Goal: Communication & Community: Participate in discussion

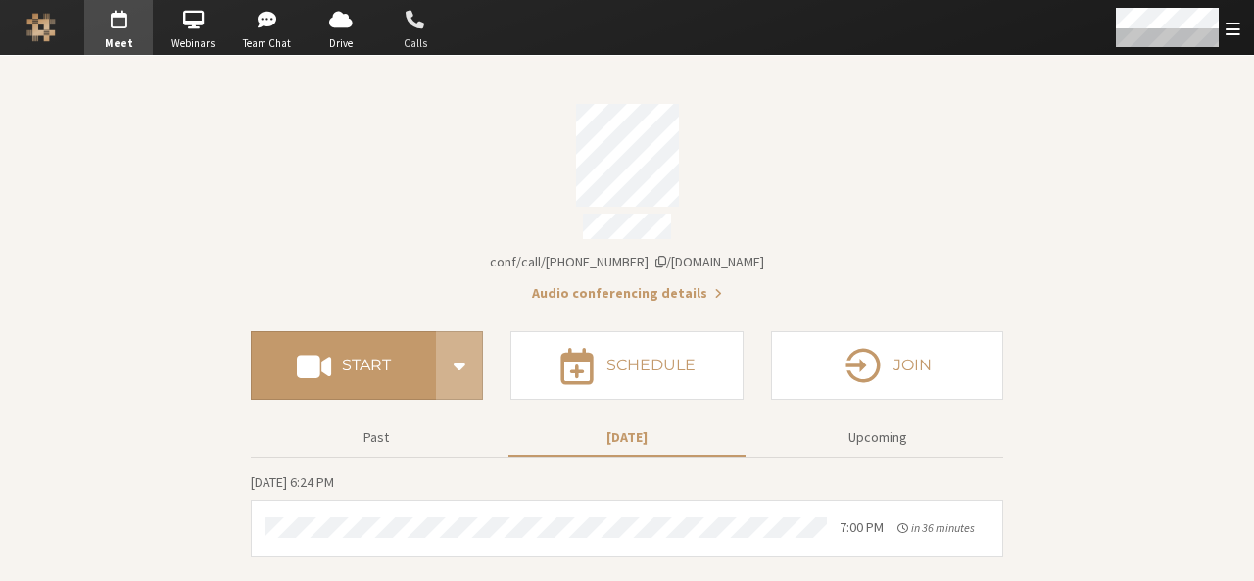
click at [415, 44] on span "Calls" at bounding box center [415, 43] width 69 height 17
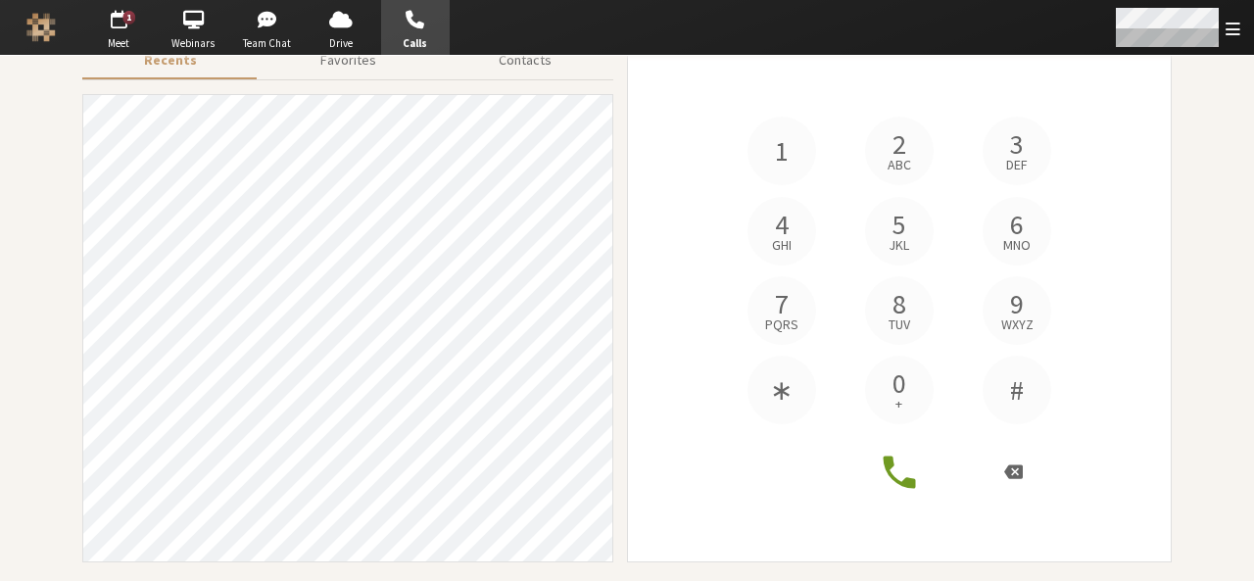
click at [1234, 32] on span "Open menu" at bounding box center [1233, 29] width 15 height 19
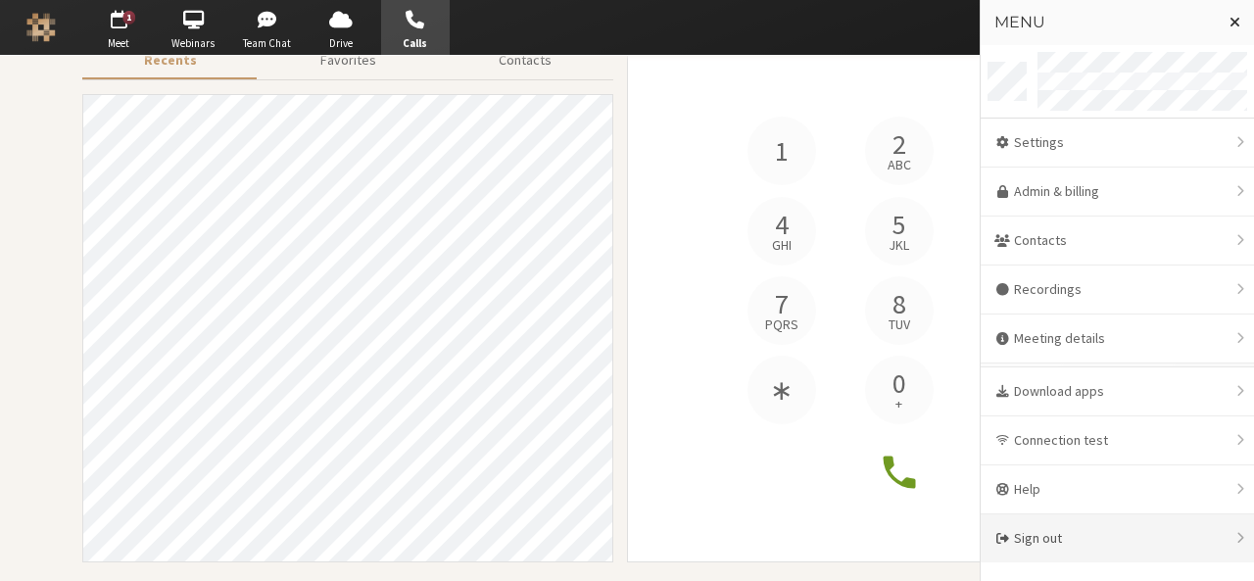
click at [1047, 540] on div "Sign out" at bounding box center [1117, 538] width 273 height 48
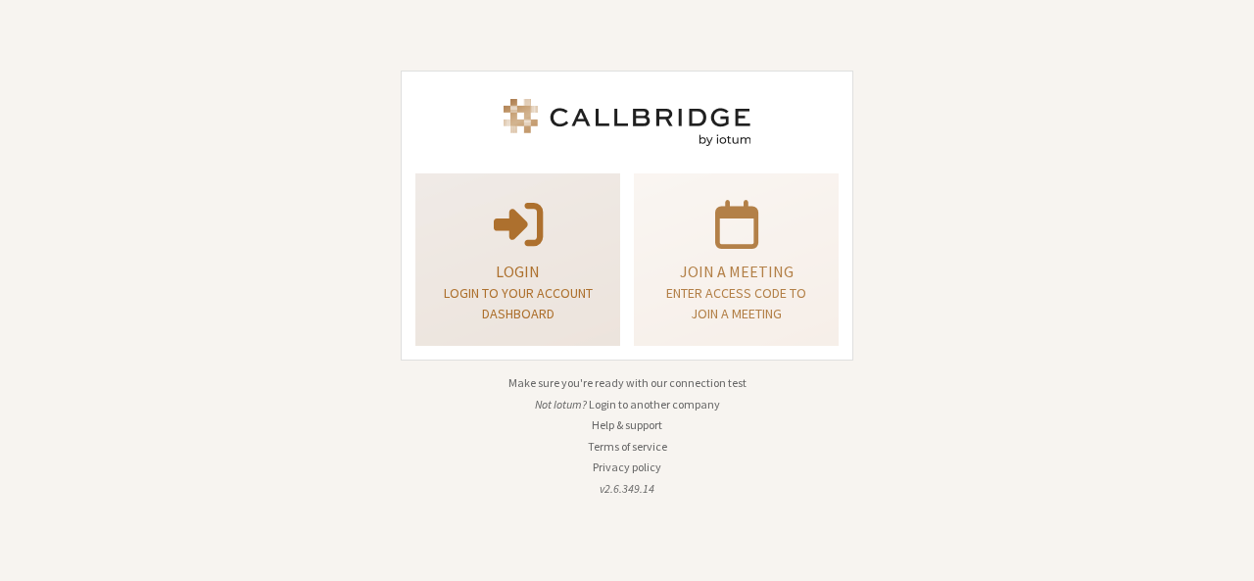
click at [515, 226] on span at bounding box center [518, 222] width 49 height 55
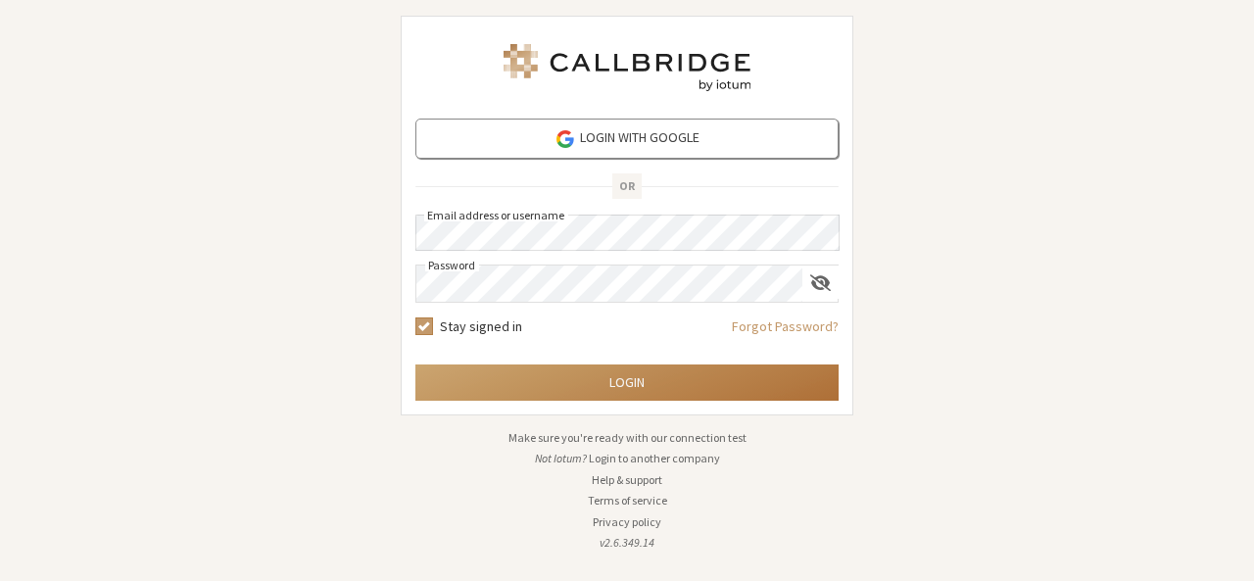
click at [484, 383] on button "Login" at bounding box center [626, 382] width 423 height 36
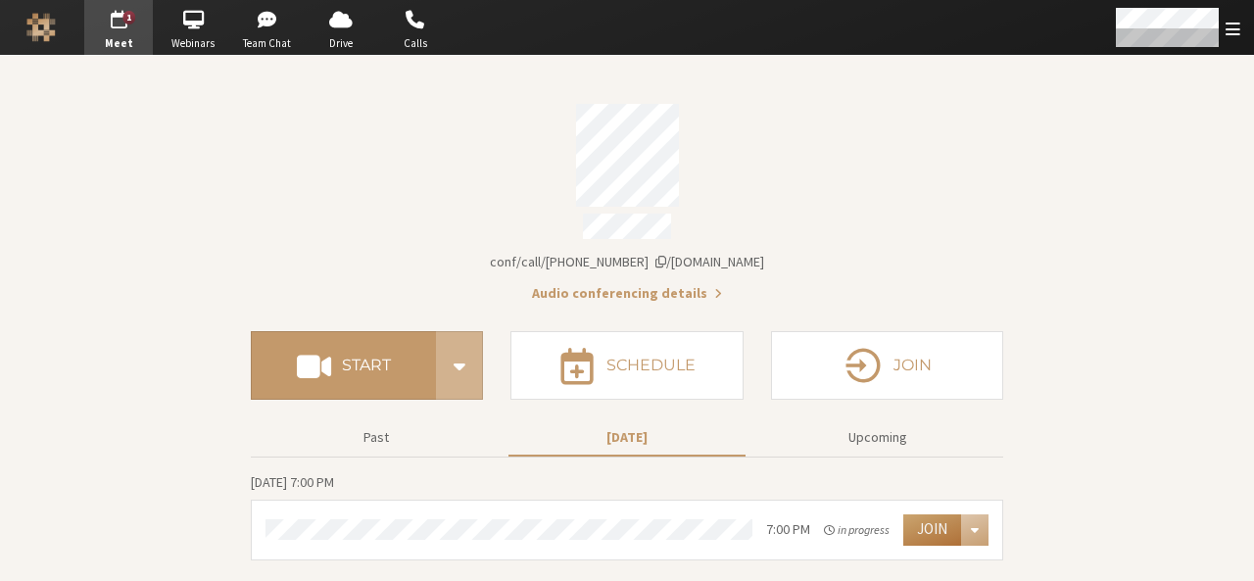
click at [939, 514] on button "Join" at bounding box center [932, 529] width 58 height 31
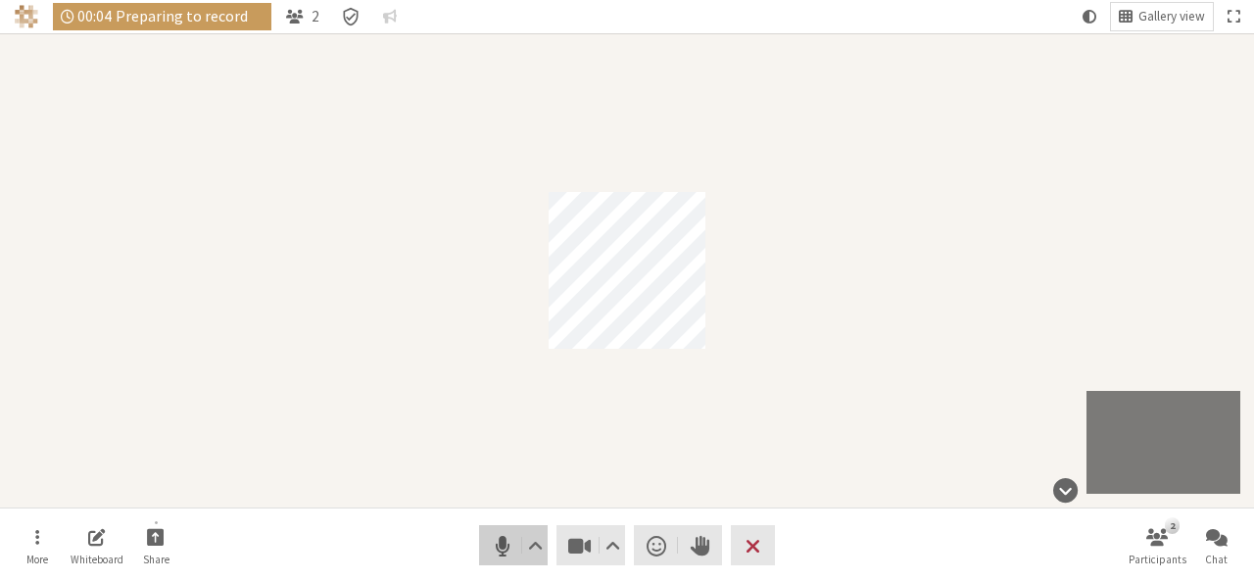
click at [498, 554] on span "Mute (Alt+A)" at bounding box center [502, 545] width 27 height 27
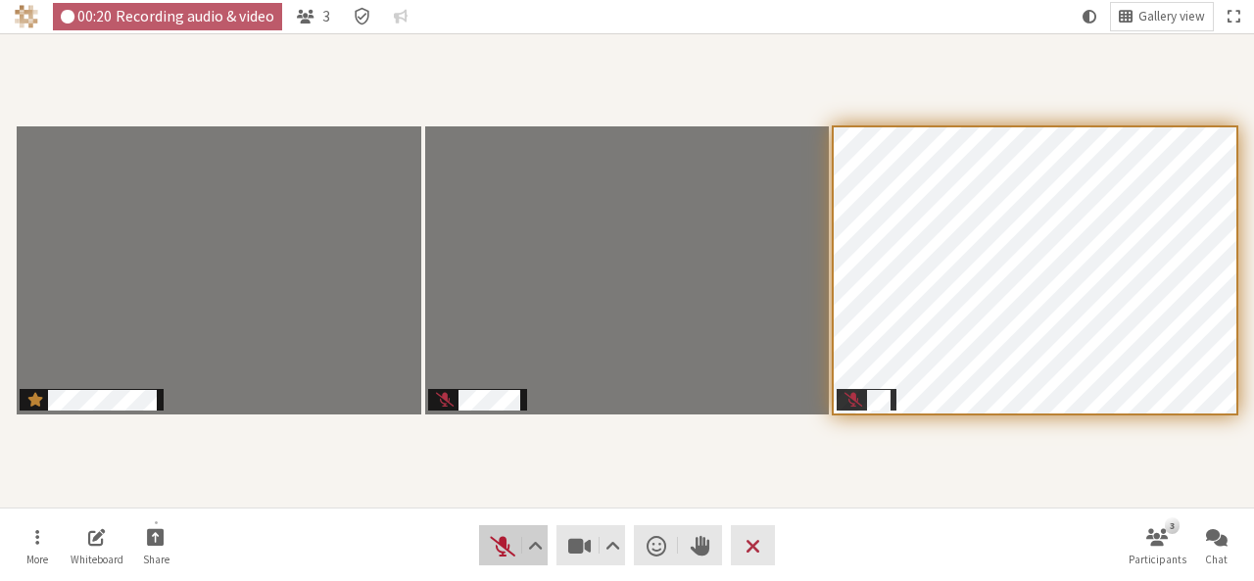
click at [507, 544] on span "Unmute (Alt+A)" at bounding box center [502, 545] width 27 height 27
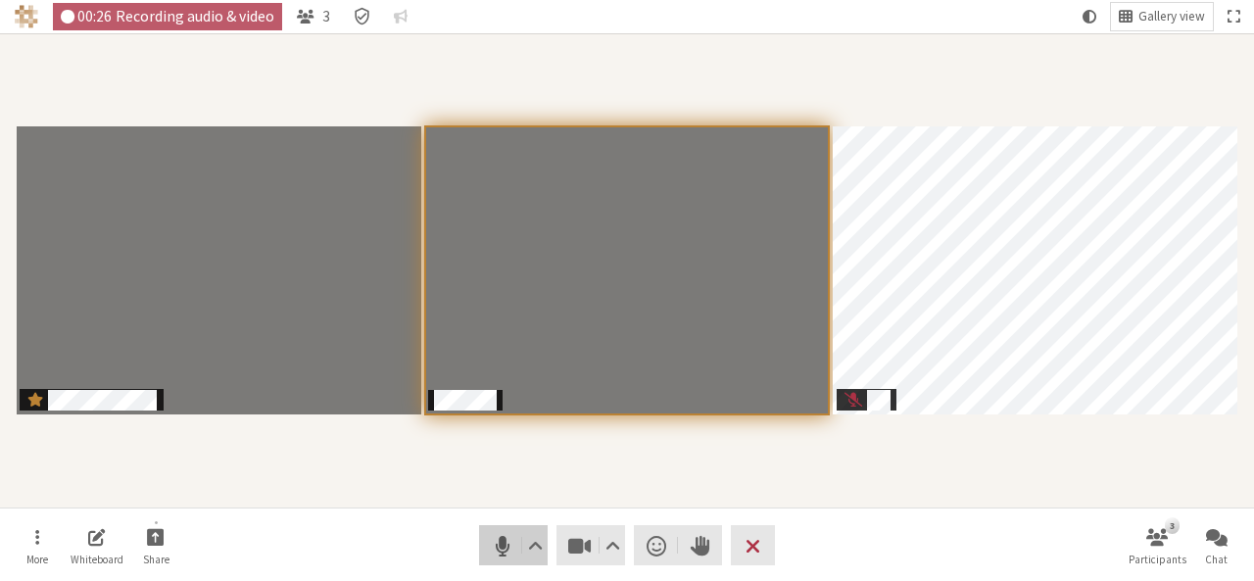
click at [480, 555] on button "Audio" at bounding box center [513, 545] width 69 height 40
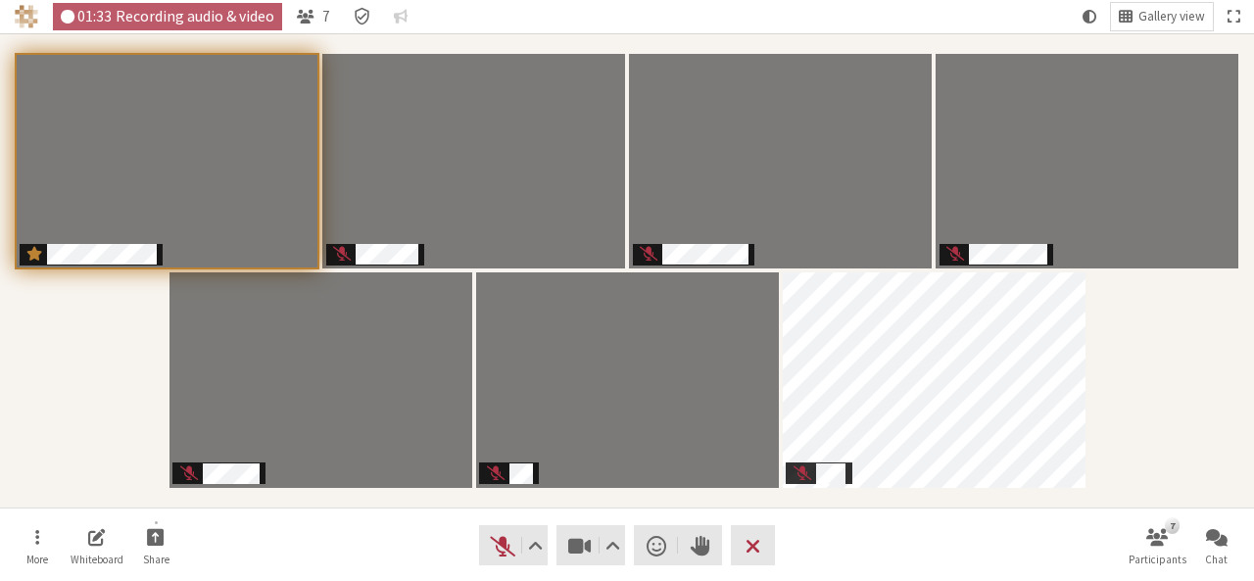
click at [864, 552] on nav "More Whiteboard Share Audio Video Send a reaction Raise hand Leave 7 Participan…" at bounding box center [627, 544] width 1234 height 73
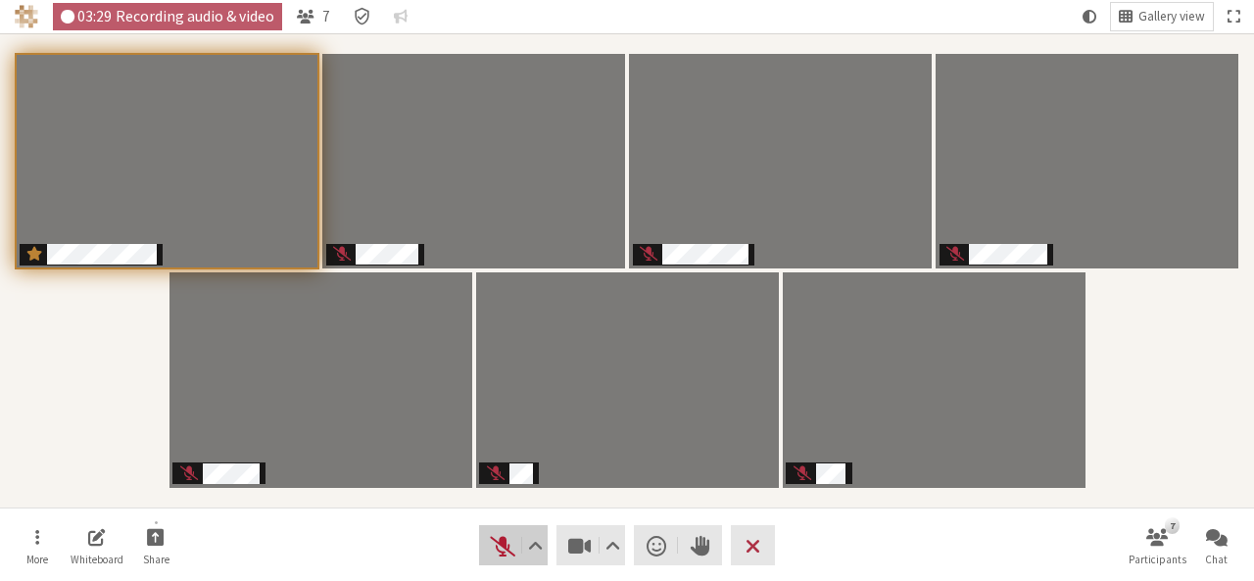
click at [504, 546] on span "Unmute (Alt+A)" at bounding box center [502, 545] width 27 height 27
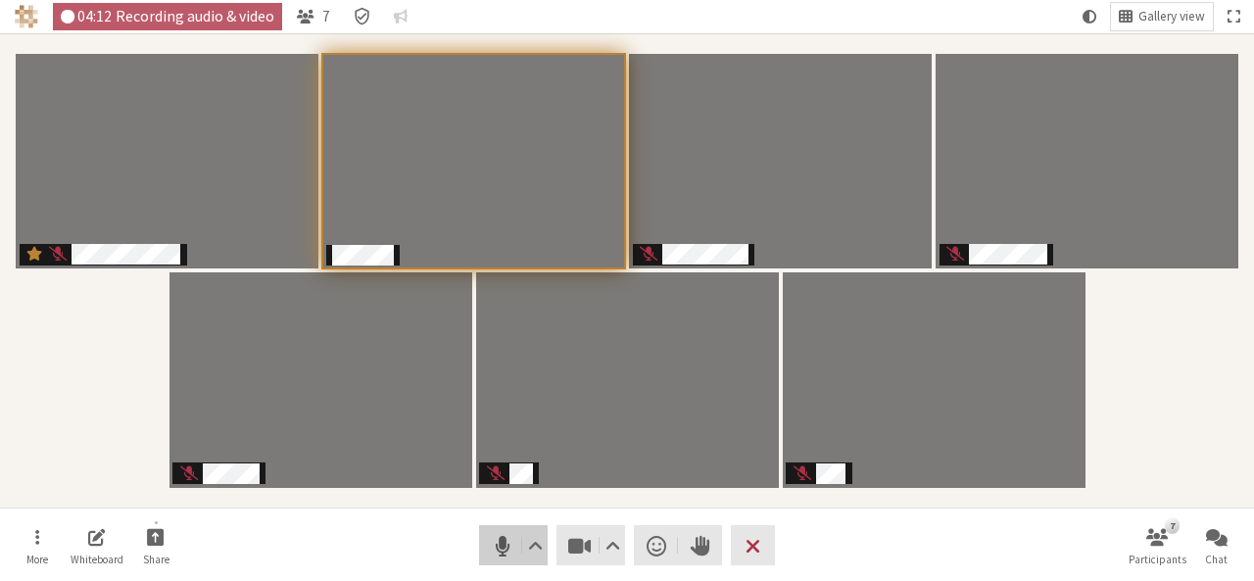
click at [504, 546] on span "Mute (Alt+A)" at bounding box center [502, 545] width 27 height 27
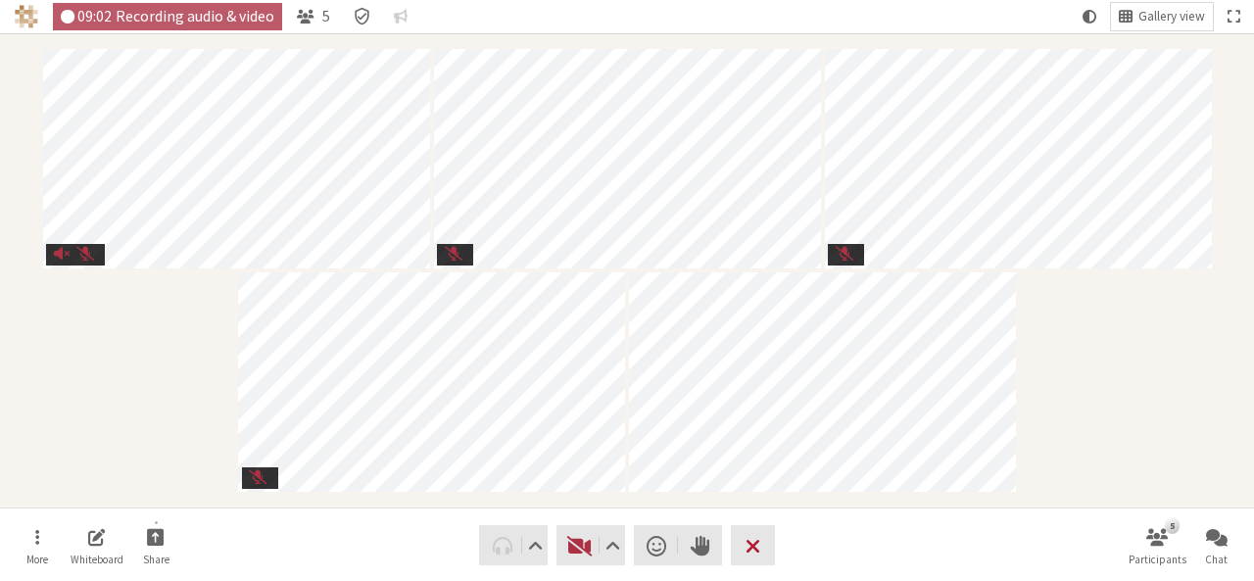
click at [768, 547] on button "Leave" at bounding box center [753, 545] width 44 height 40
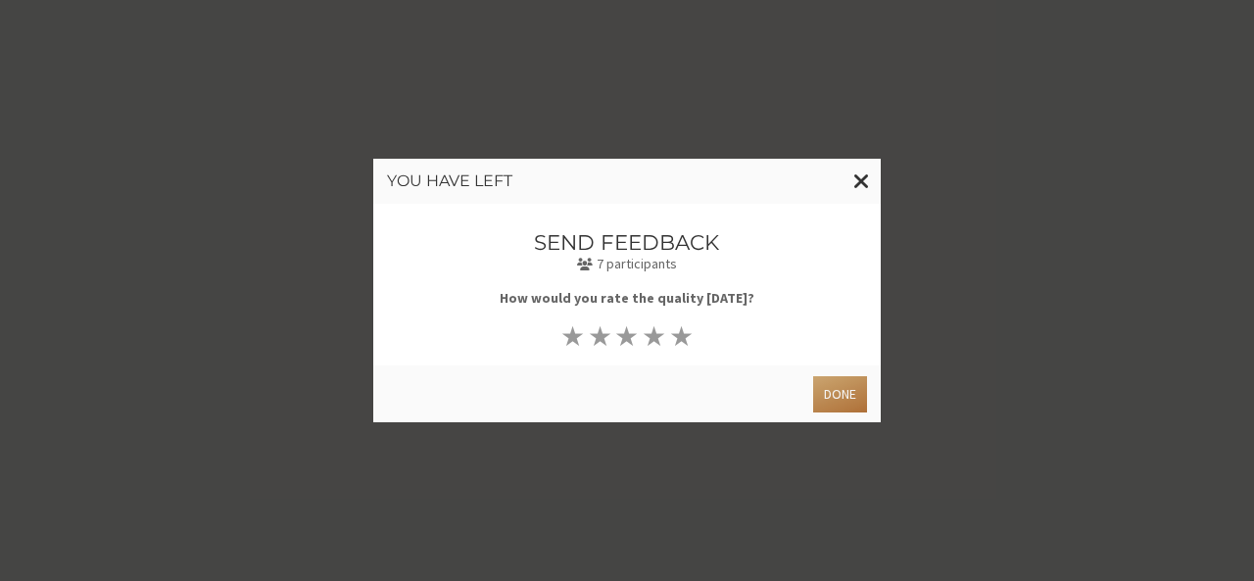
click at [837, 397] on button "Done" at bounding box center [840, 394] width 54 height 36
